Goal: Communication & Community: Participate in discussion

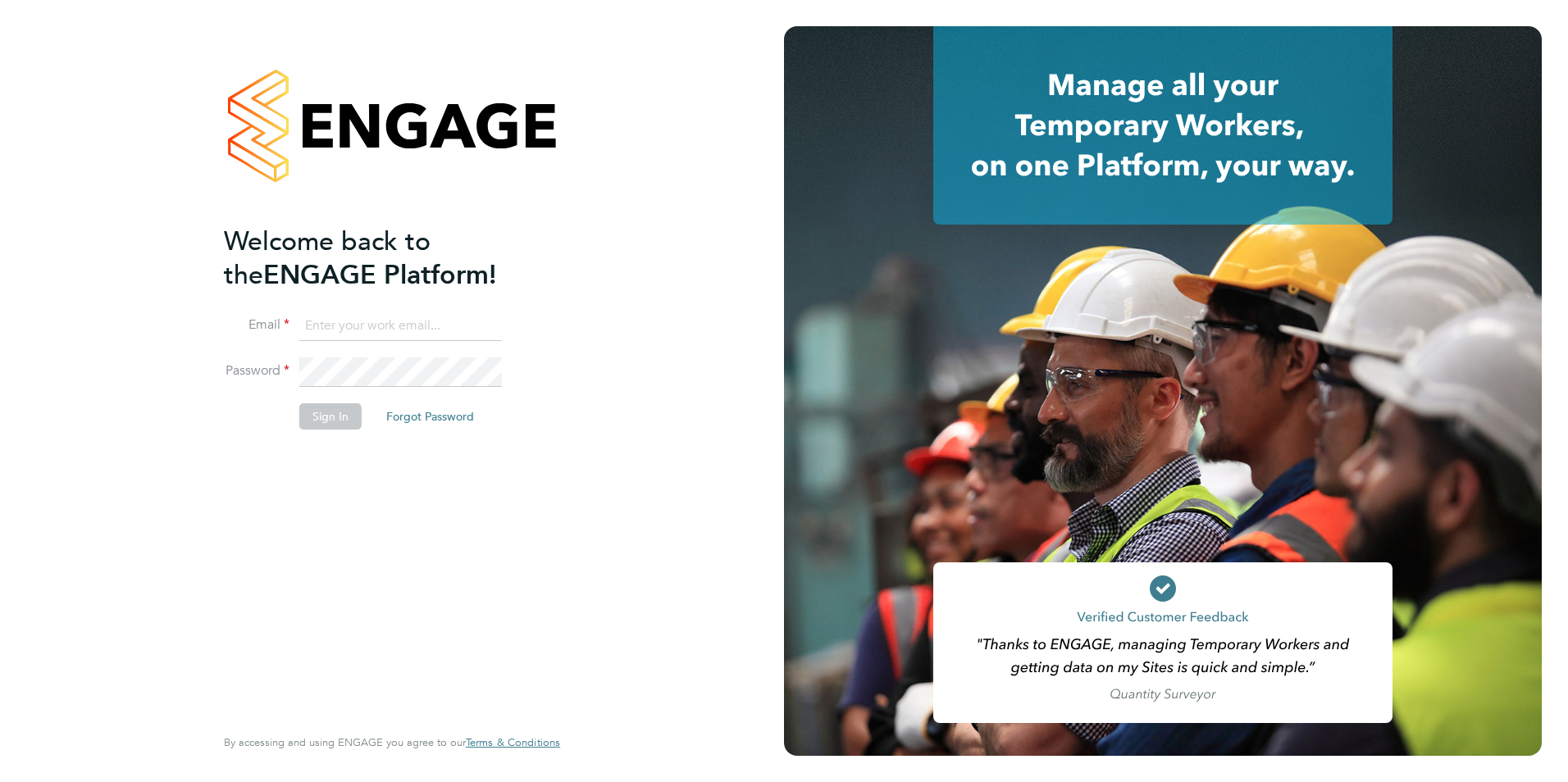
type input "emma@carbonrecruitment.co.uk"
click at [330, 421] on button "Sign In" at bounding box center [330, 416] width 63 height 26
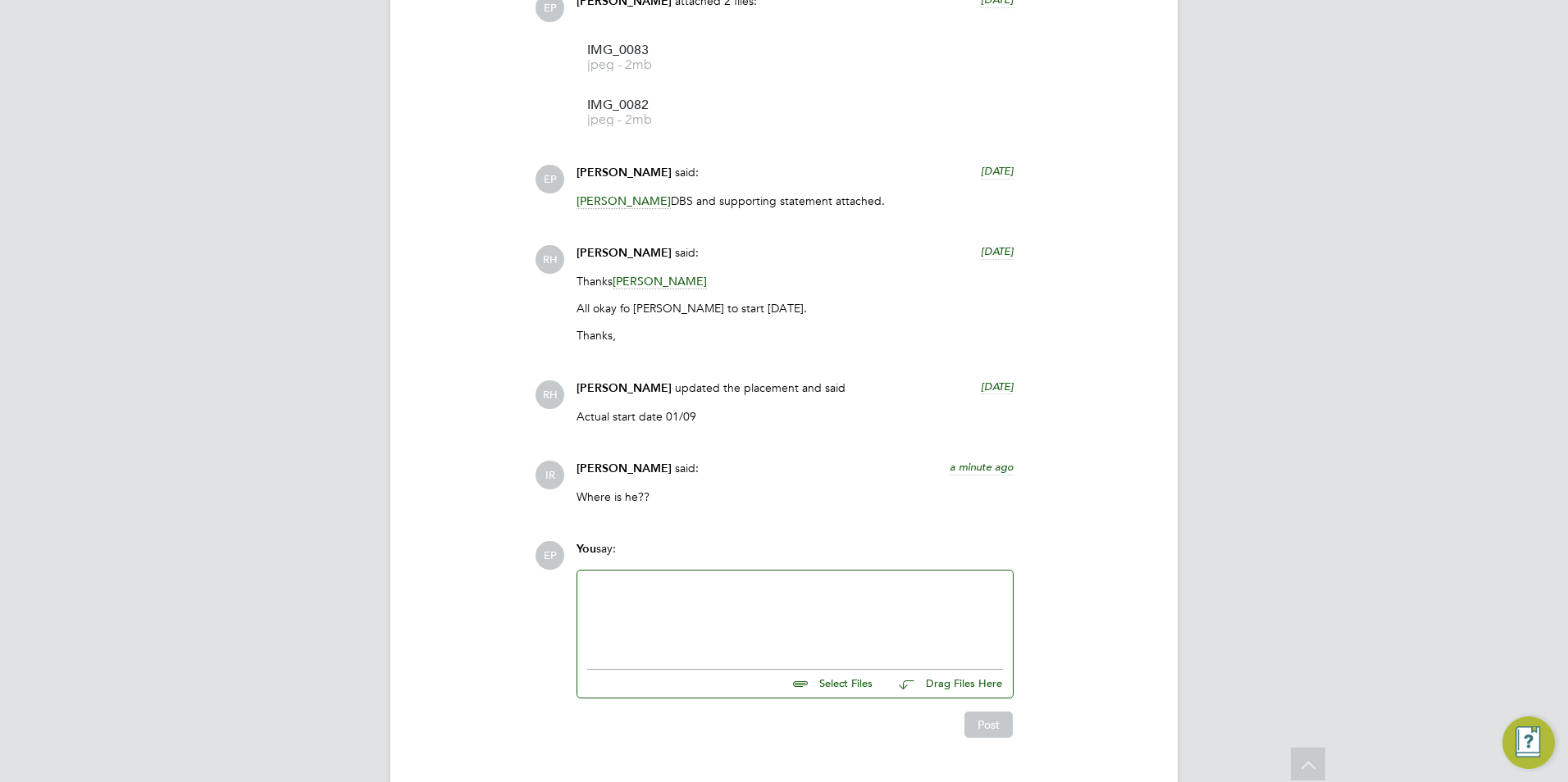
scroll to position [2127, 0]
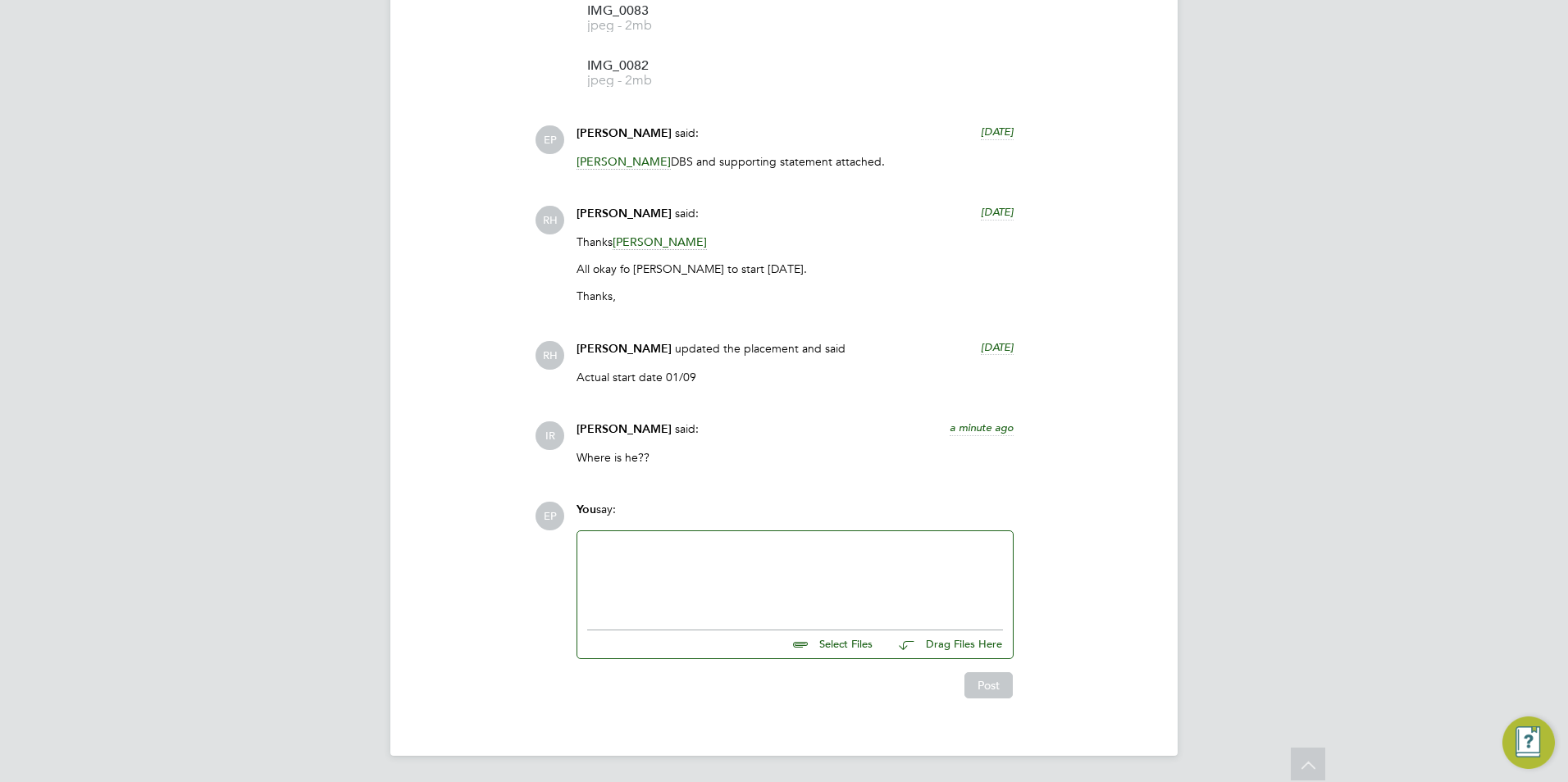
click at [889, 552] on div at bounding box center [795, 576] width 416 height 70
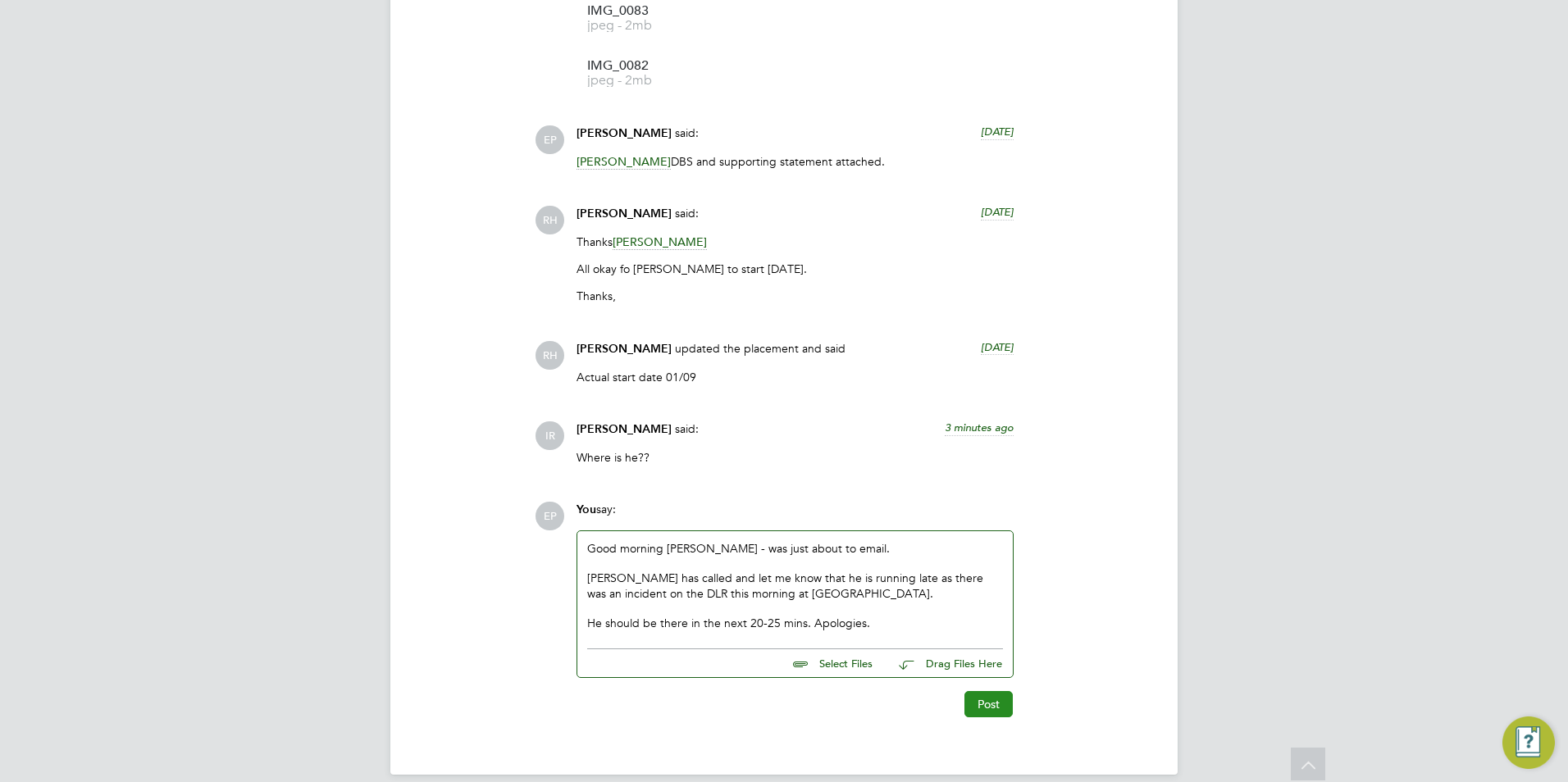
click at [986, 708] on button "Post" at bounding box center [989, 704] width 48 height 26
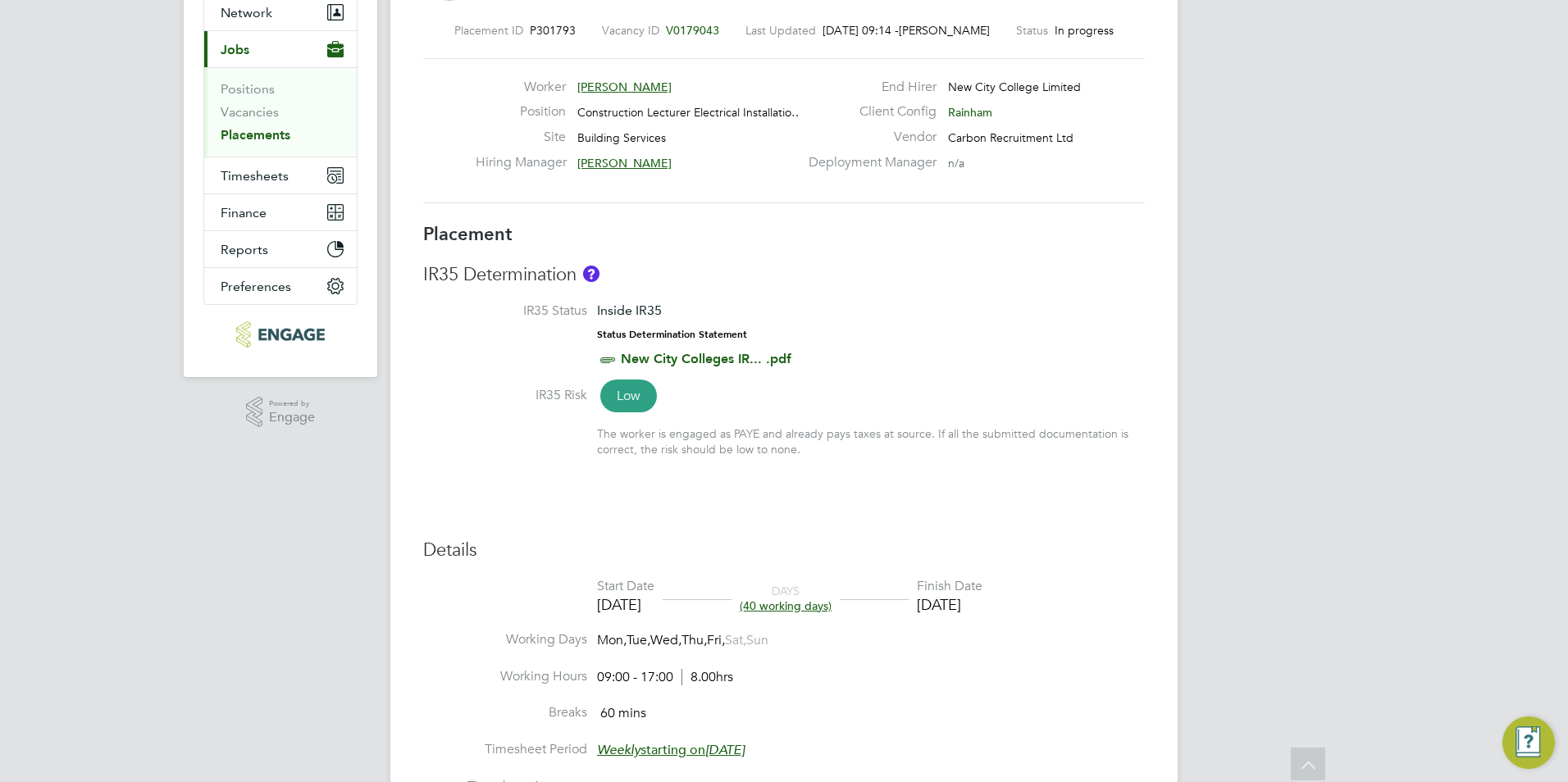
scroll to position [0, 0]
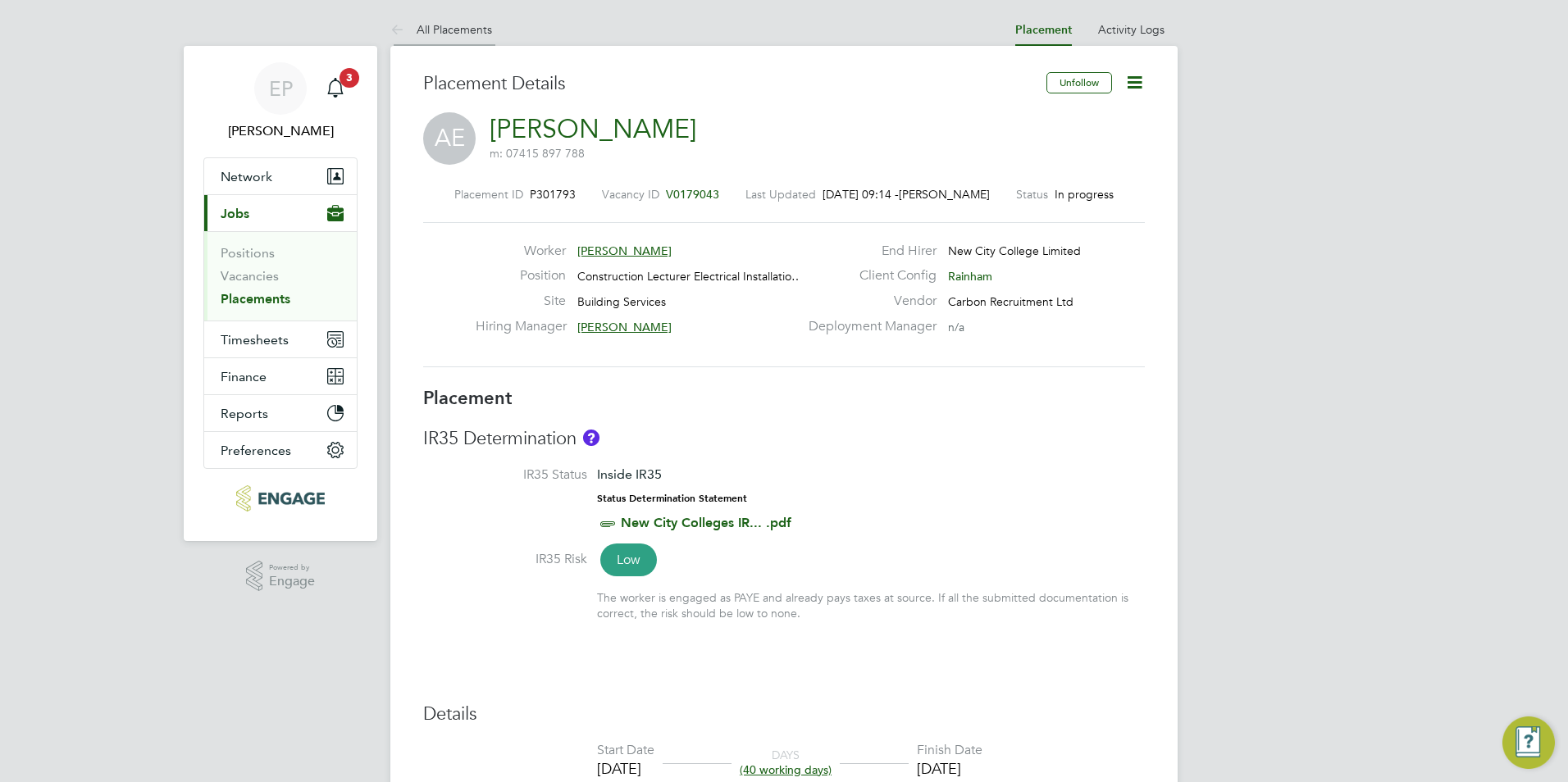
click at [448, 32] on link "All Placements" at bounding box center [441, 30] width 102 height 15
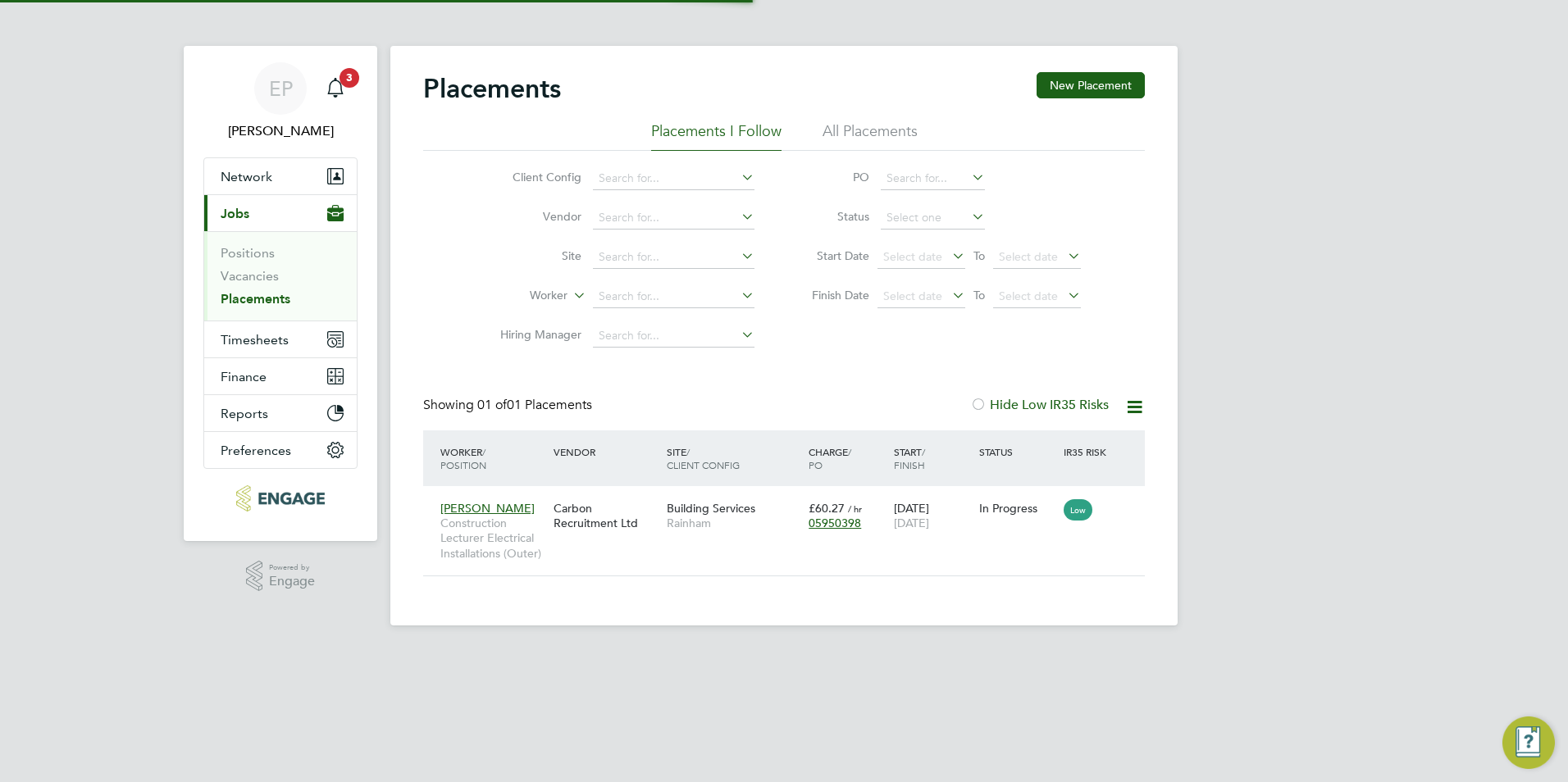
scroll to position [16, 77]
click at [664, 556] on div "[PERSON_NAME] Construction Lecturer Electrical Installations (Outer) Carbon Rec…" at bounding box center [784, 530] width 721 height 89
click at [488, 506] on span "[PERSON_NAME]" at bounding box center [487, 508] width 94 height 15
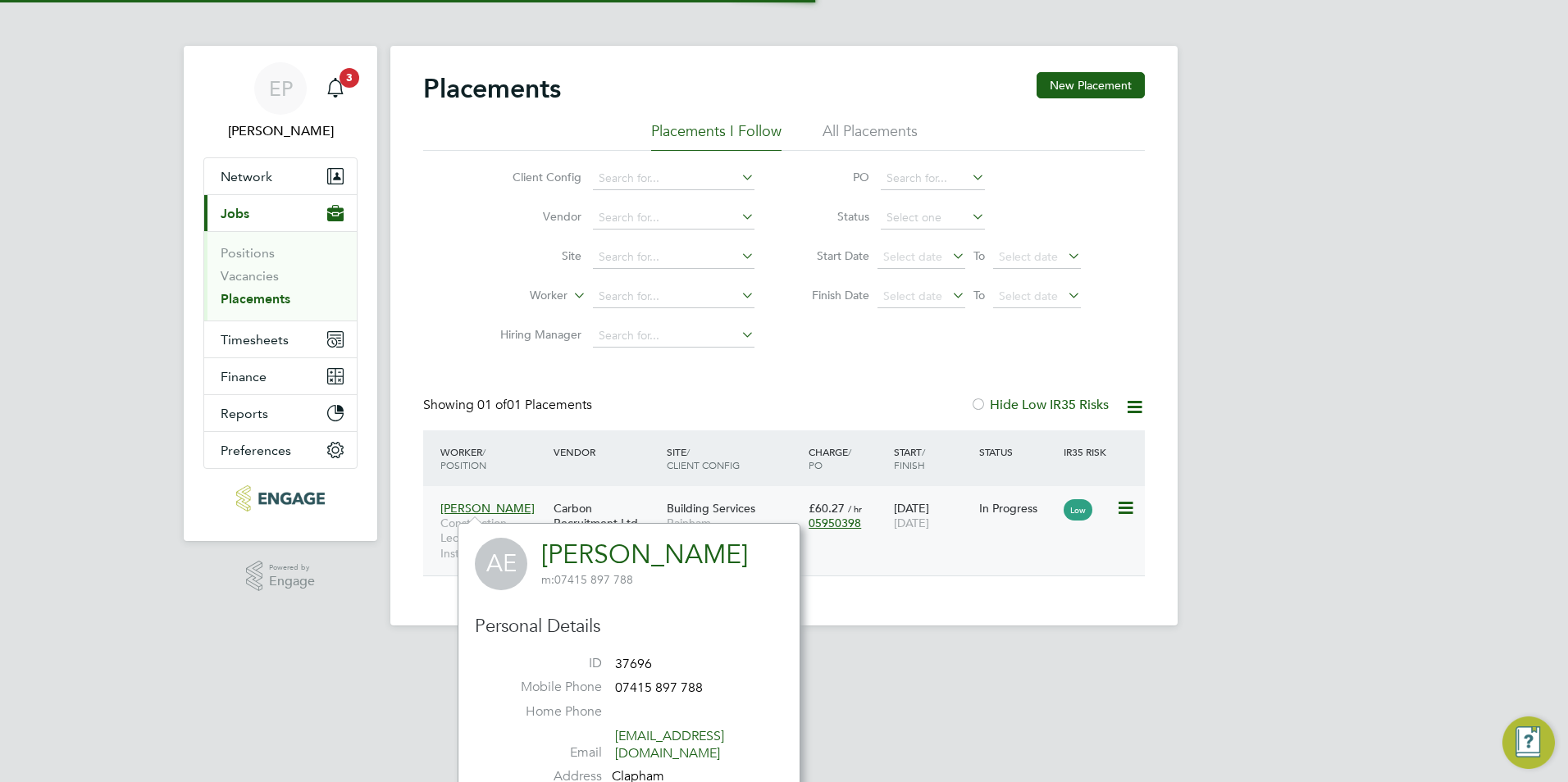
scroll to position [397, 342]
click at [513, 507] on span "[PERSON_NAME]" at bounding box center [487, 508] width 94 height 15
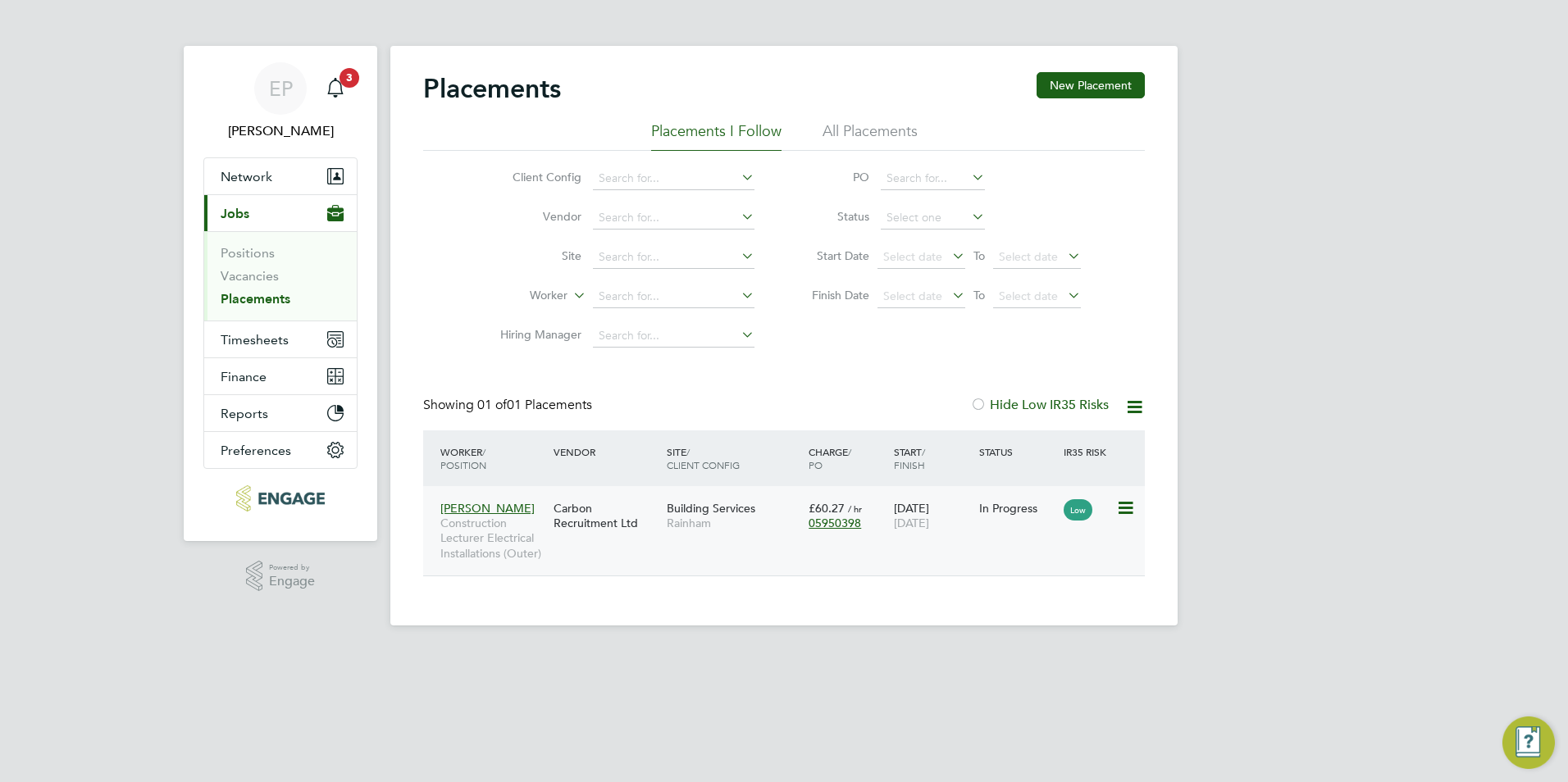
click at [604, 552] on div "[PERSON_NAME] Construction Lecturer Electrical Installations (Outer) Carbon Rec…" at bounding box center [784, 530] width 721 height 89
click at [958, 541] on div "[PERSON_NAME] Construction Lecturer Electrical Installations (Outer) Carbon Rec…" at bounding box center [784, 530] width 721 height 89
click at [344, 89] on icon "Main navigation" at bounding box center [336, 88] width 20 height 20
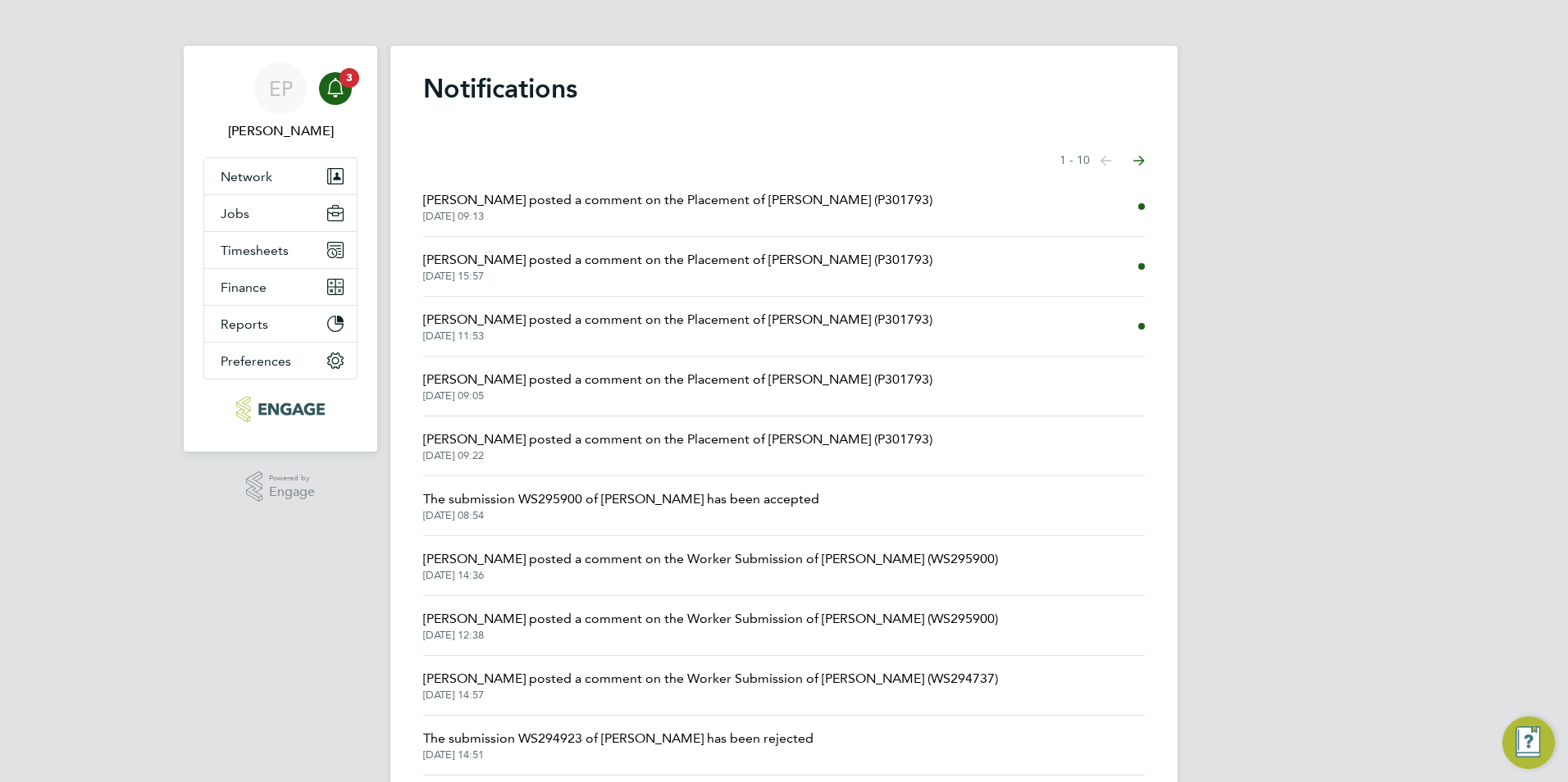
click at [746, 215] on span "[DATE] 09:13" at bounding box center [678, 216] width 509 height 13
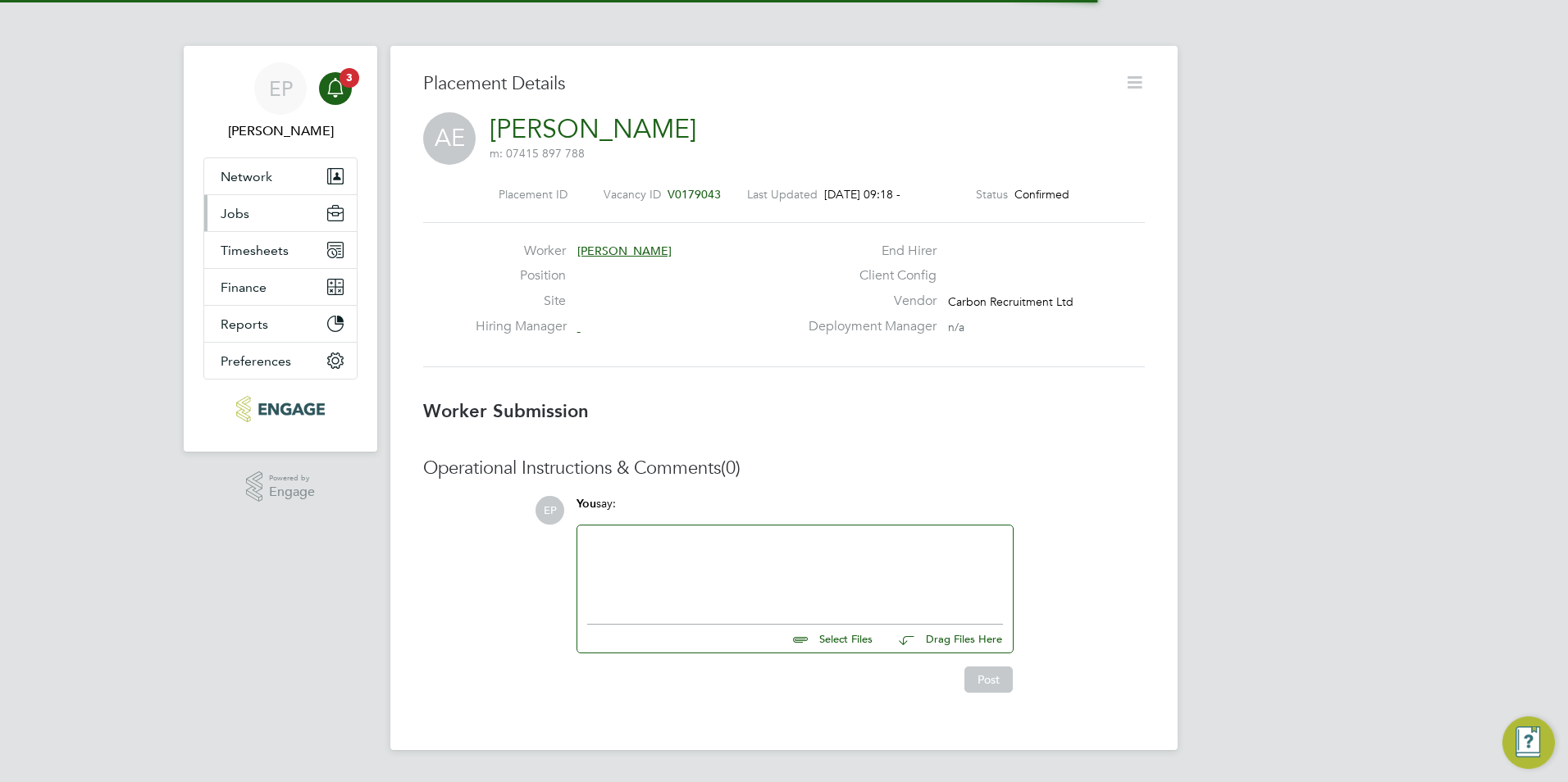
scroll to position [26, 324]
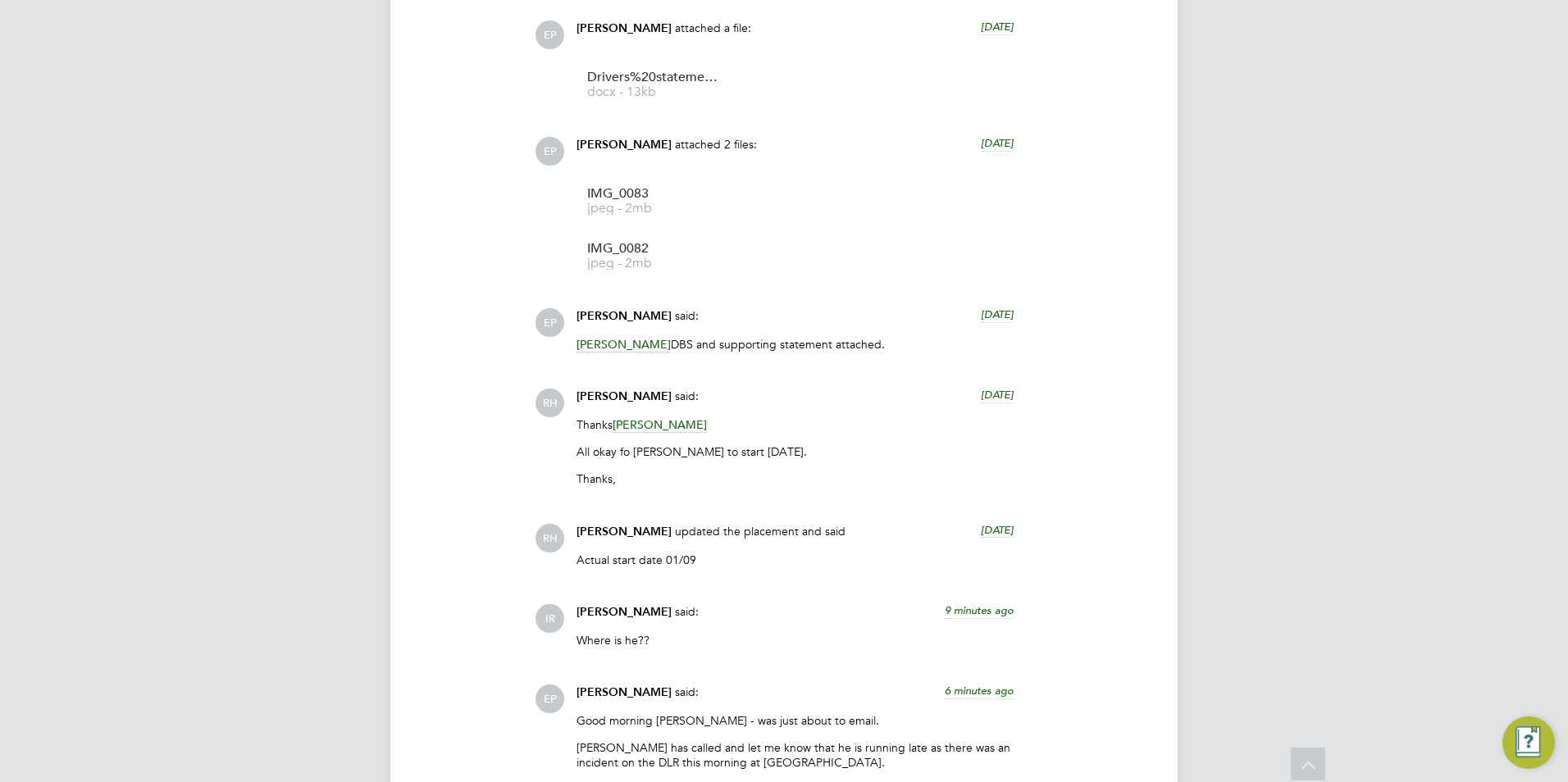
scroll to position [2277, 0]
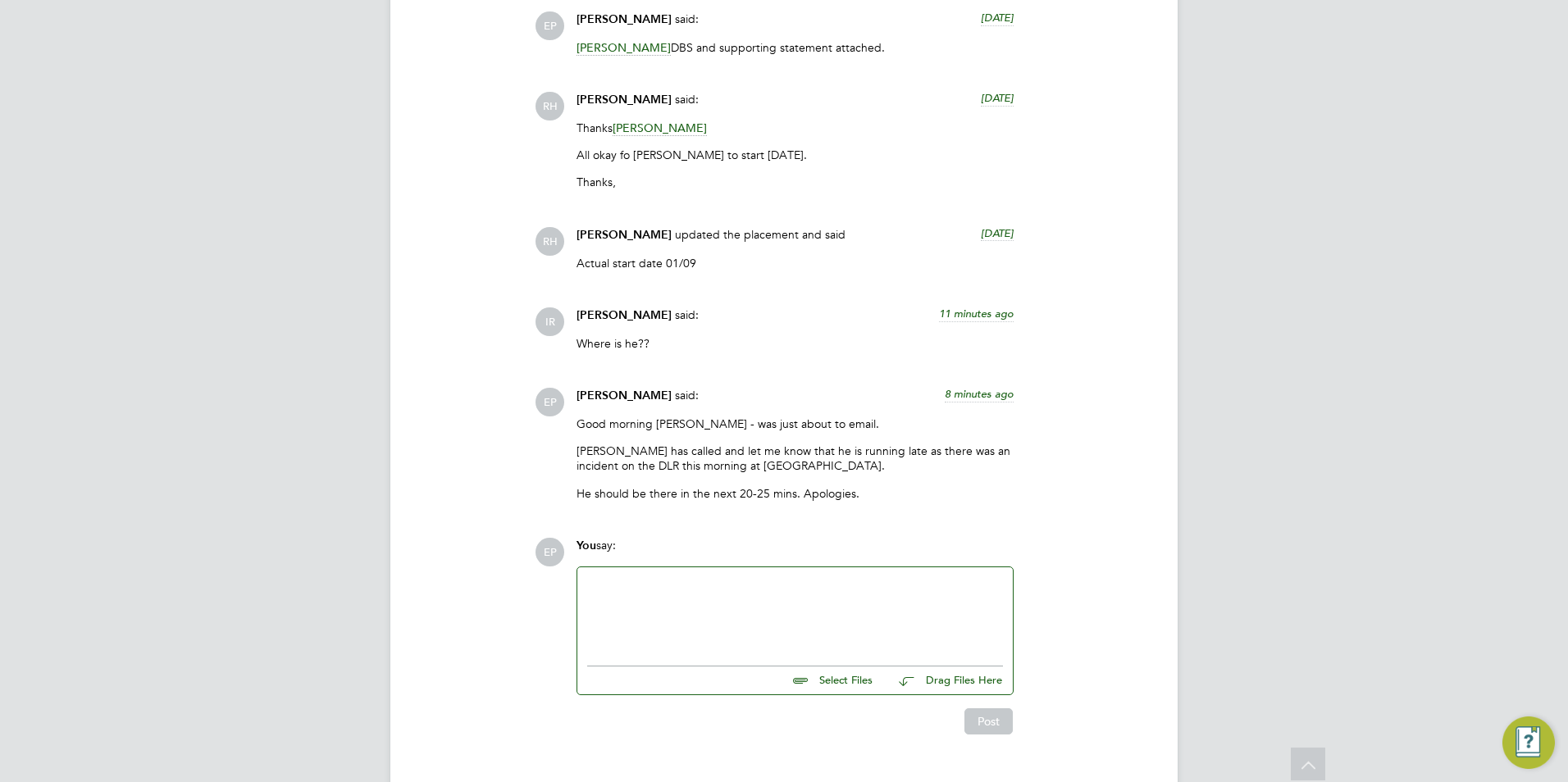
scroll to position [2277, 0]
